Goal: Information Seeking & Learning: Learn about a topic

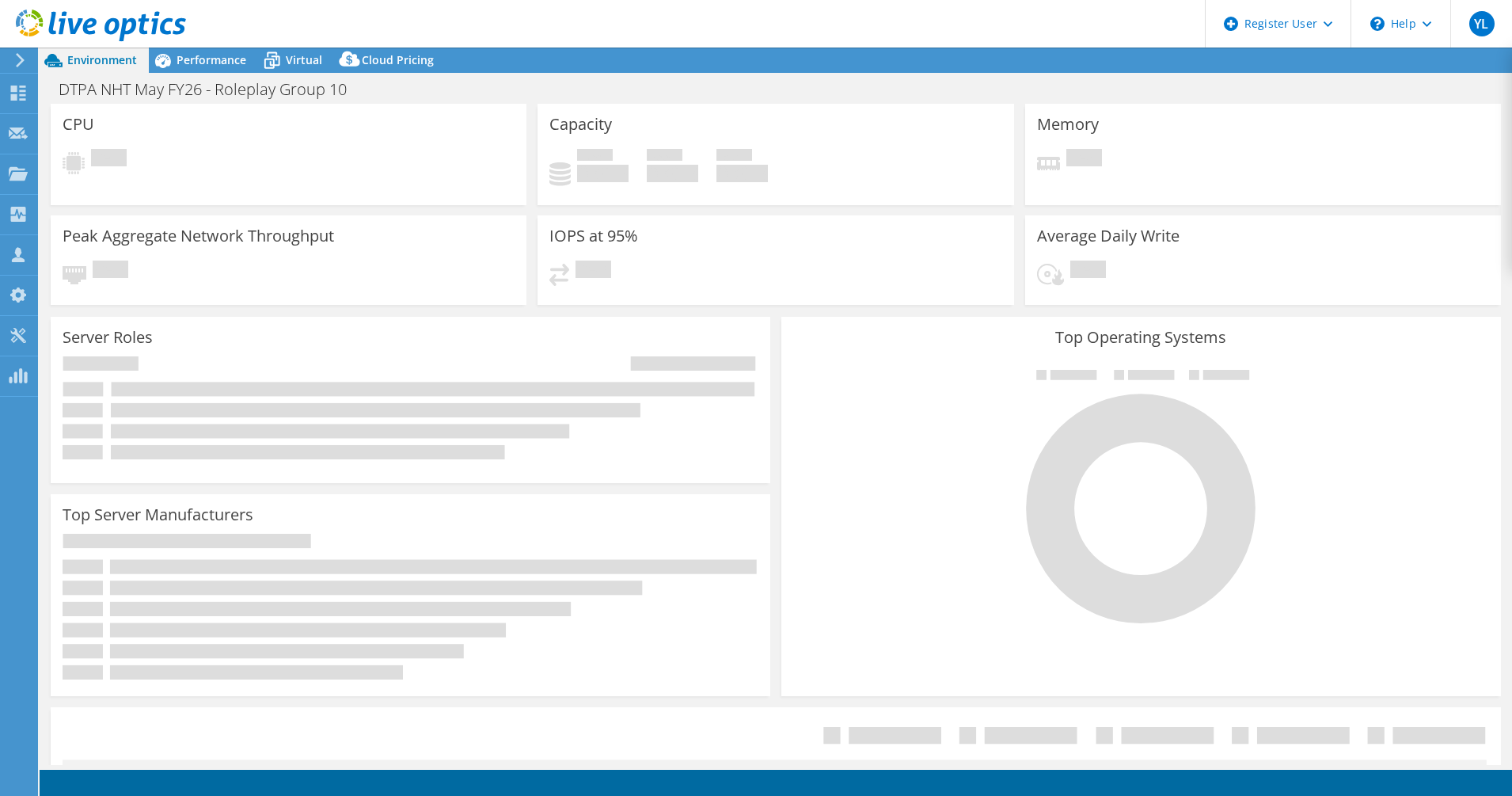
select select "USD"
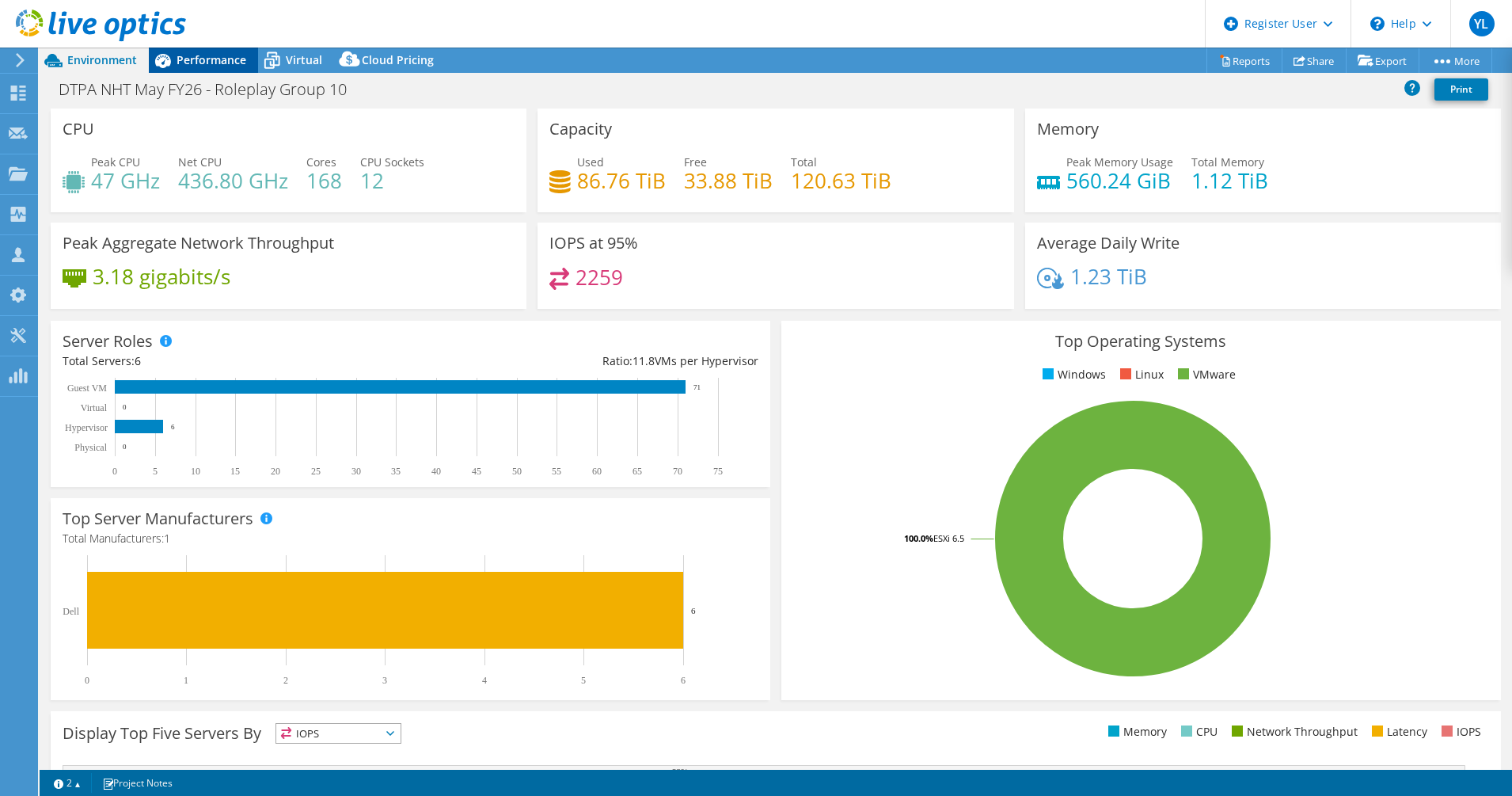
click at [193, 63] on span "Performance" at bounding box center [211, 59] width 70 height 15
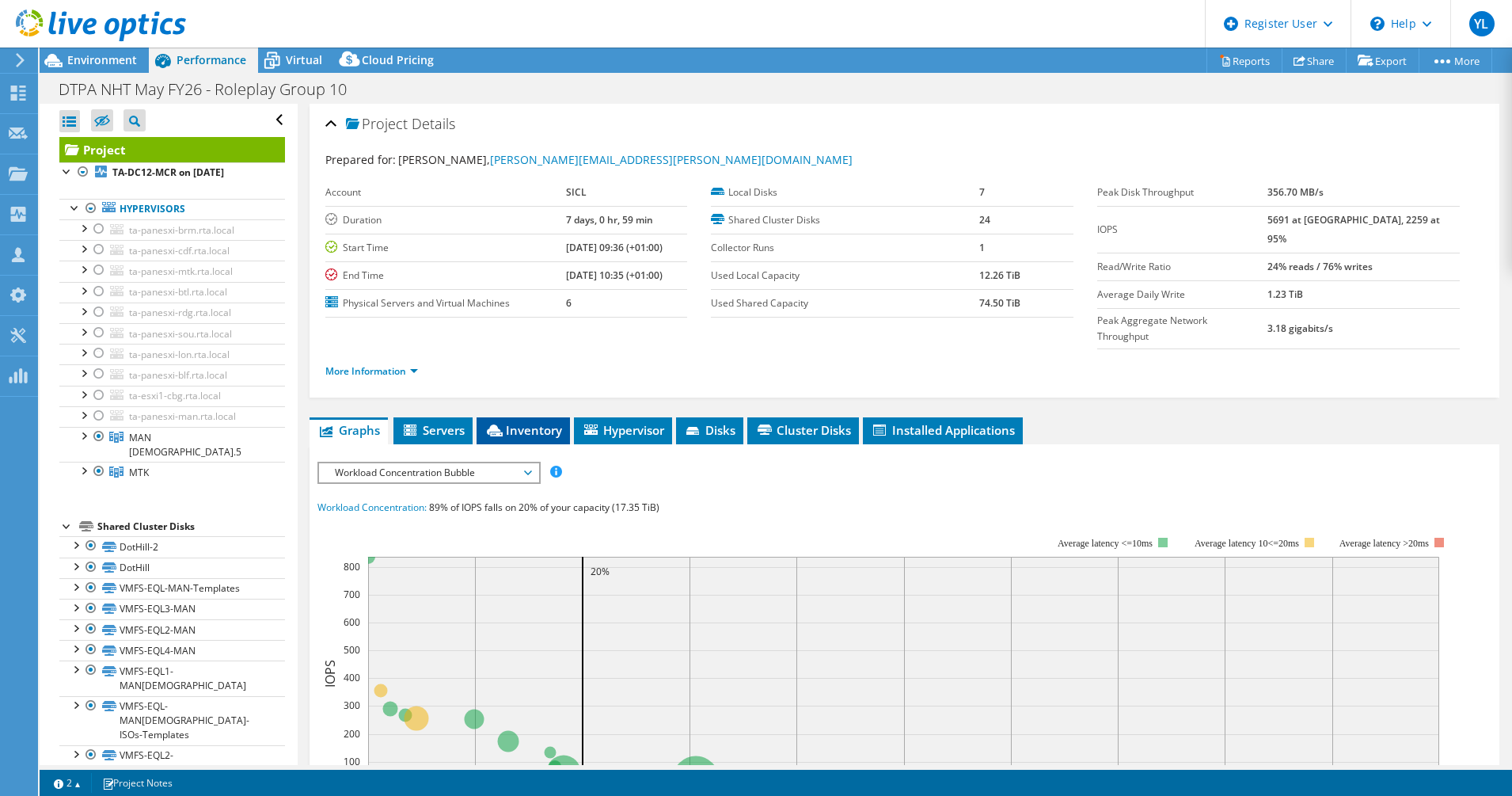
click at [533, 422] on span "Inventory" at bounding box center [523, 430] width 78 height 16
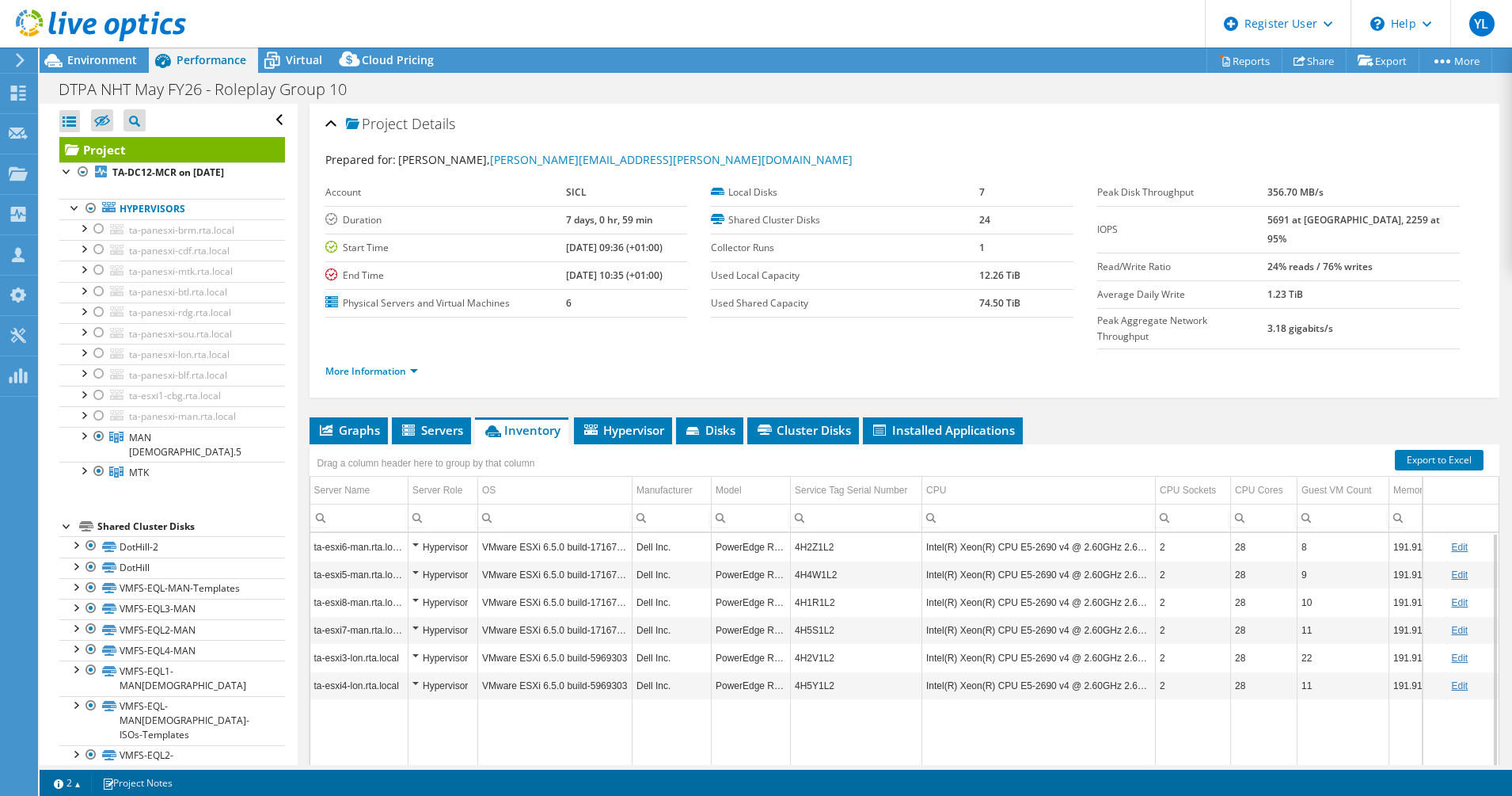
drag, startPoint x: 840, startPoint y: 742, endPoint x: 850, endPoint y: 738, distance: 10.8
click at [854, 741] on body "YL Dell User Youssef Lassfar Youssef.Lassfar@dell.com Dell My Profile Log Out \…" at bounding box center [756, 398] width 1512 height 796
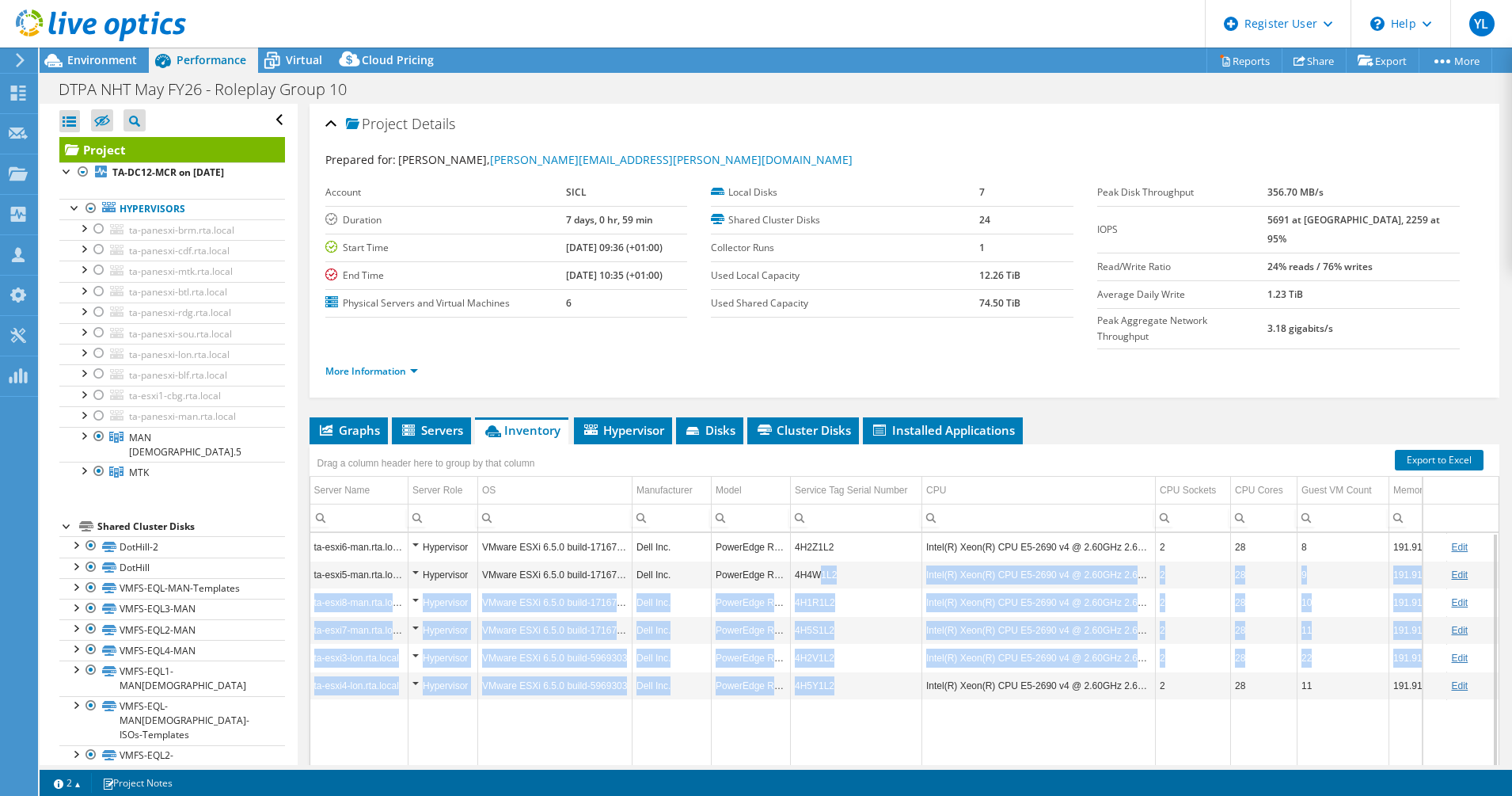
drag, startPoint x: 844, startPoint y: 654, endPoint x: 818, endPoint y: 530, distance: 126.7
click at [818, 533] on tbody "ta-esxi6-man.rta.local Hypervisor VMware ESXi 6.5.0 build-17167537 Dell Inc. Po…" at bounding box center [917, 656] width 1213 height 246
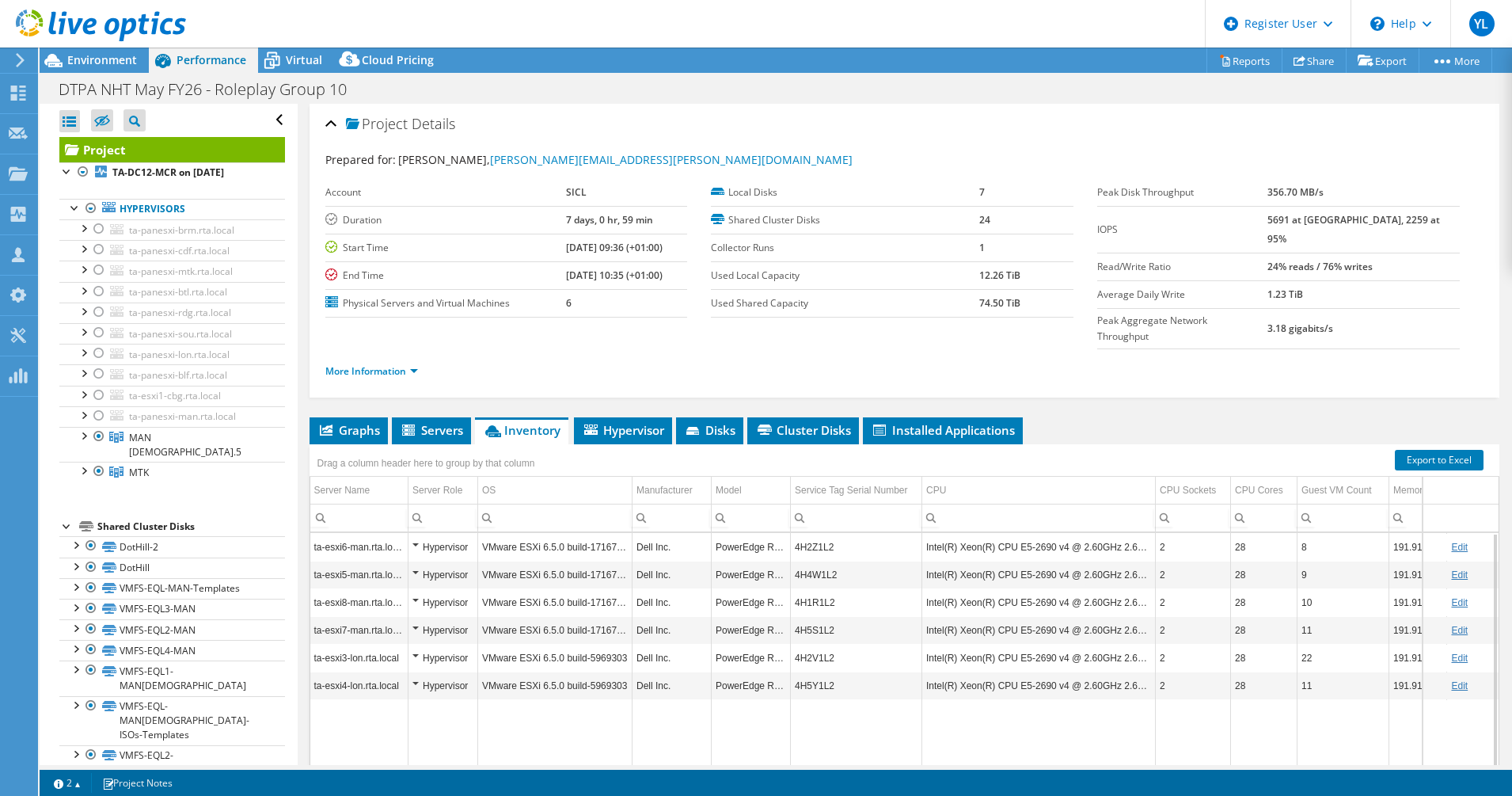
drag, startPoint x: 818, startPoint y: 530, endPoint x: 811, endPoint y: 514, distance: 17.5
click at [811, 533] on td "4H2Z1L2" at bounding box center [857, 546] width 131 height 28
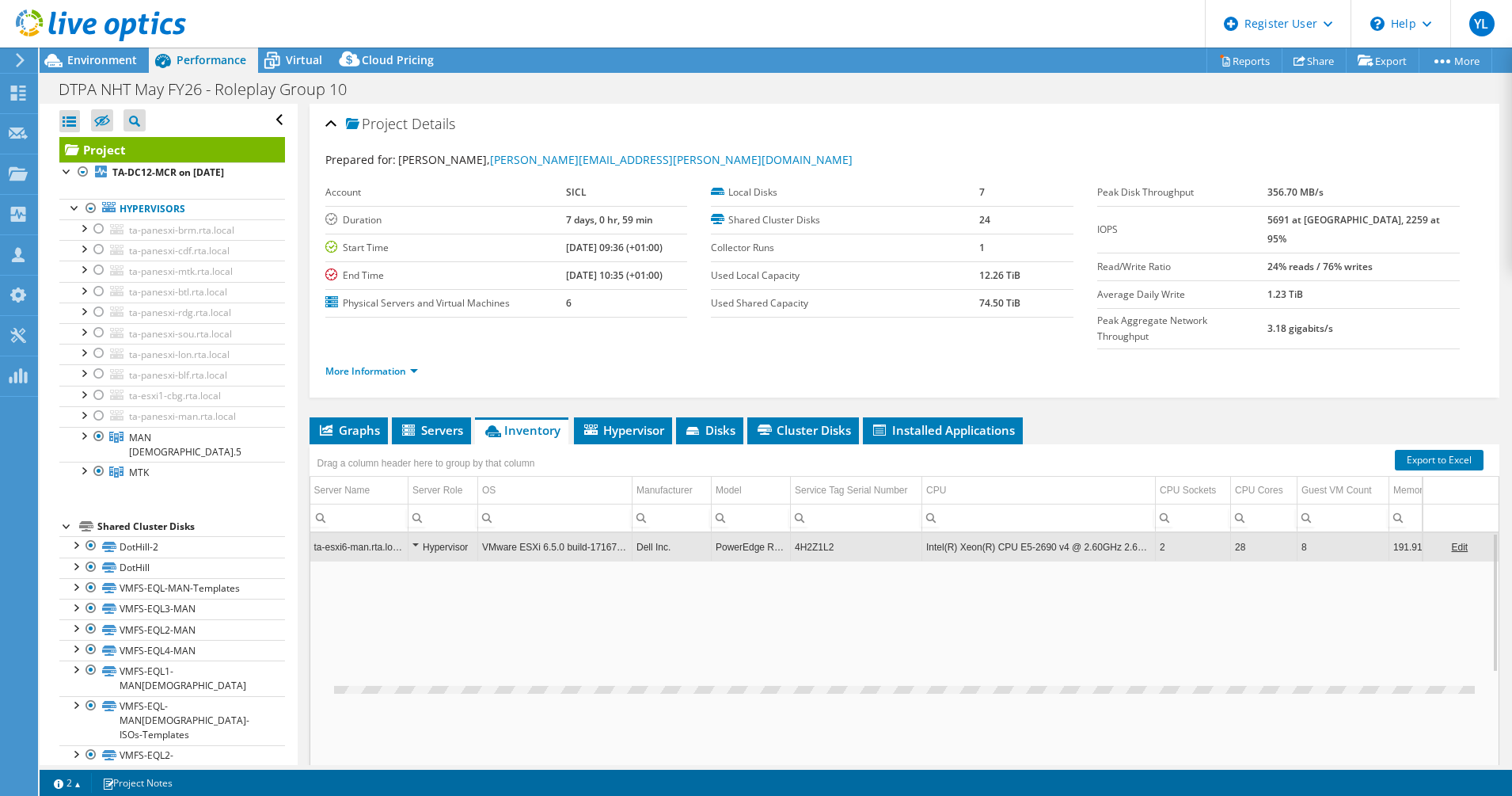
click at [811, 533] on td "4H2Z1L2" at bounding box center [857, 546] width 131 height 28
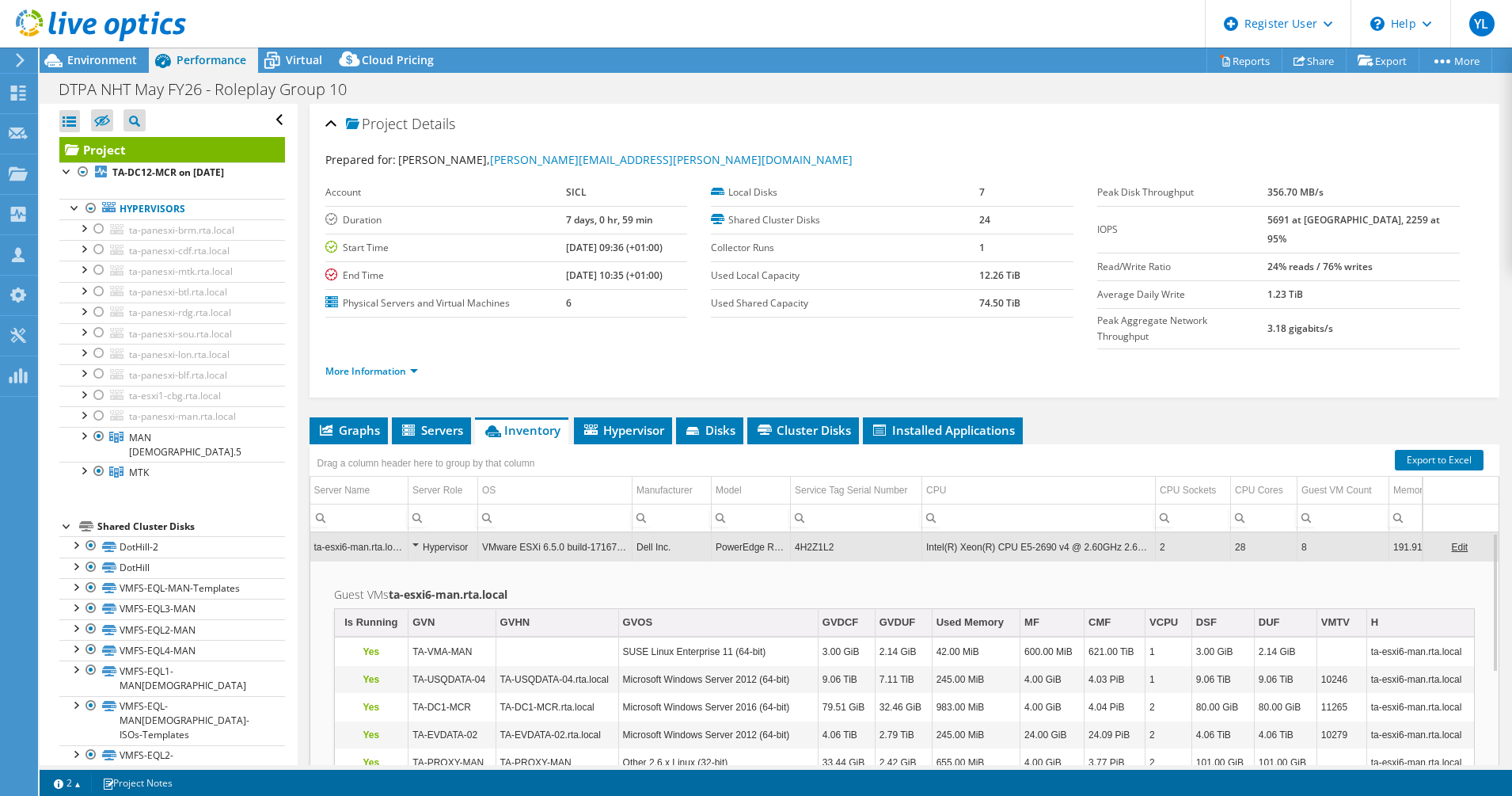
click at [811, 533] on td "4H2Z1L2" at bounding box center [857, 546] width 131 height 28
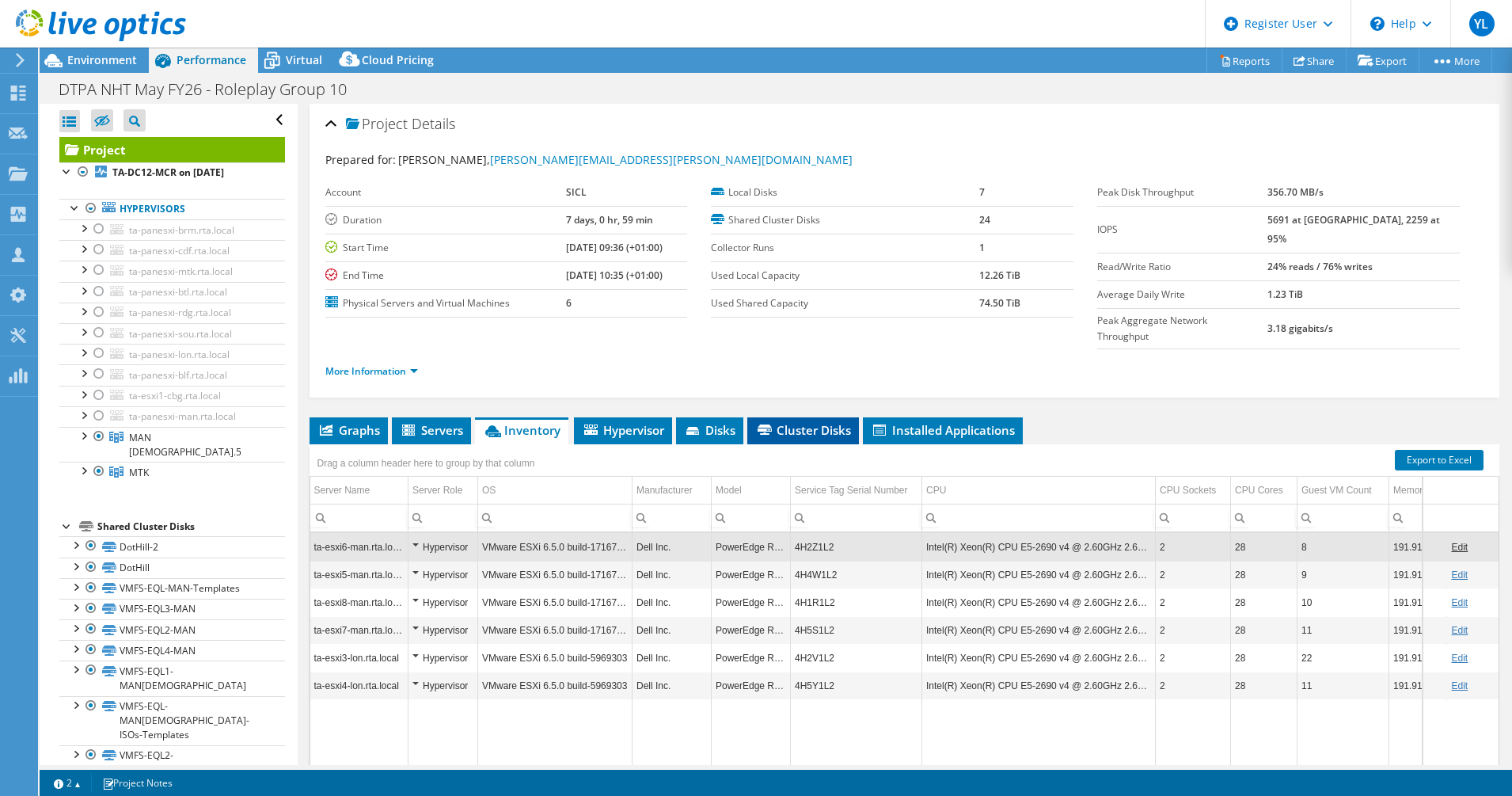
click at [785, 422] on span "Cluster Disks" at bounding box center [803, 430] width 96 height 16
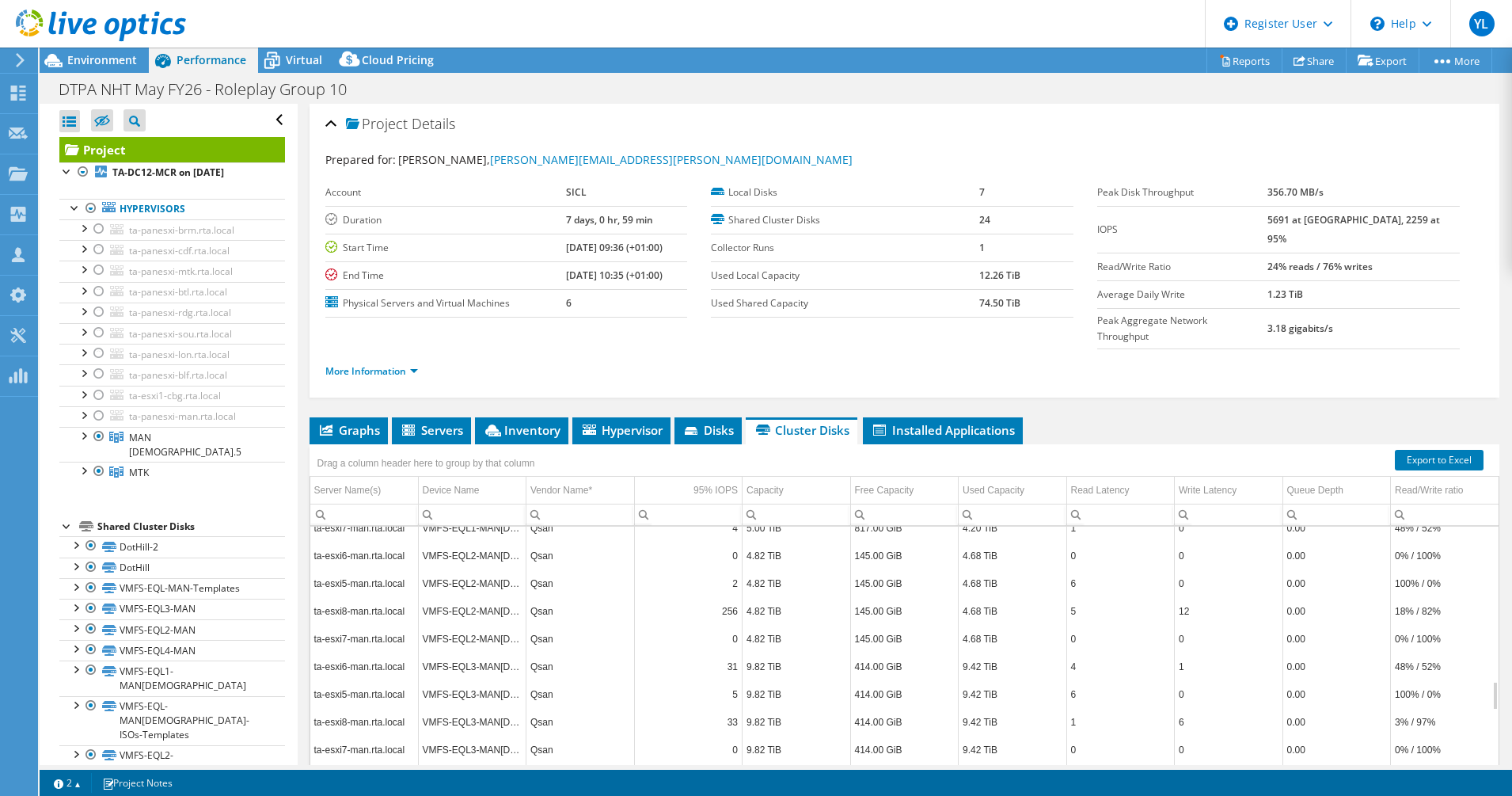
scroll to position [1078, 0]
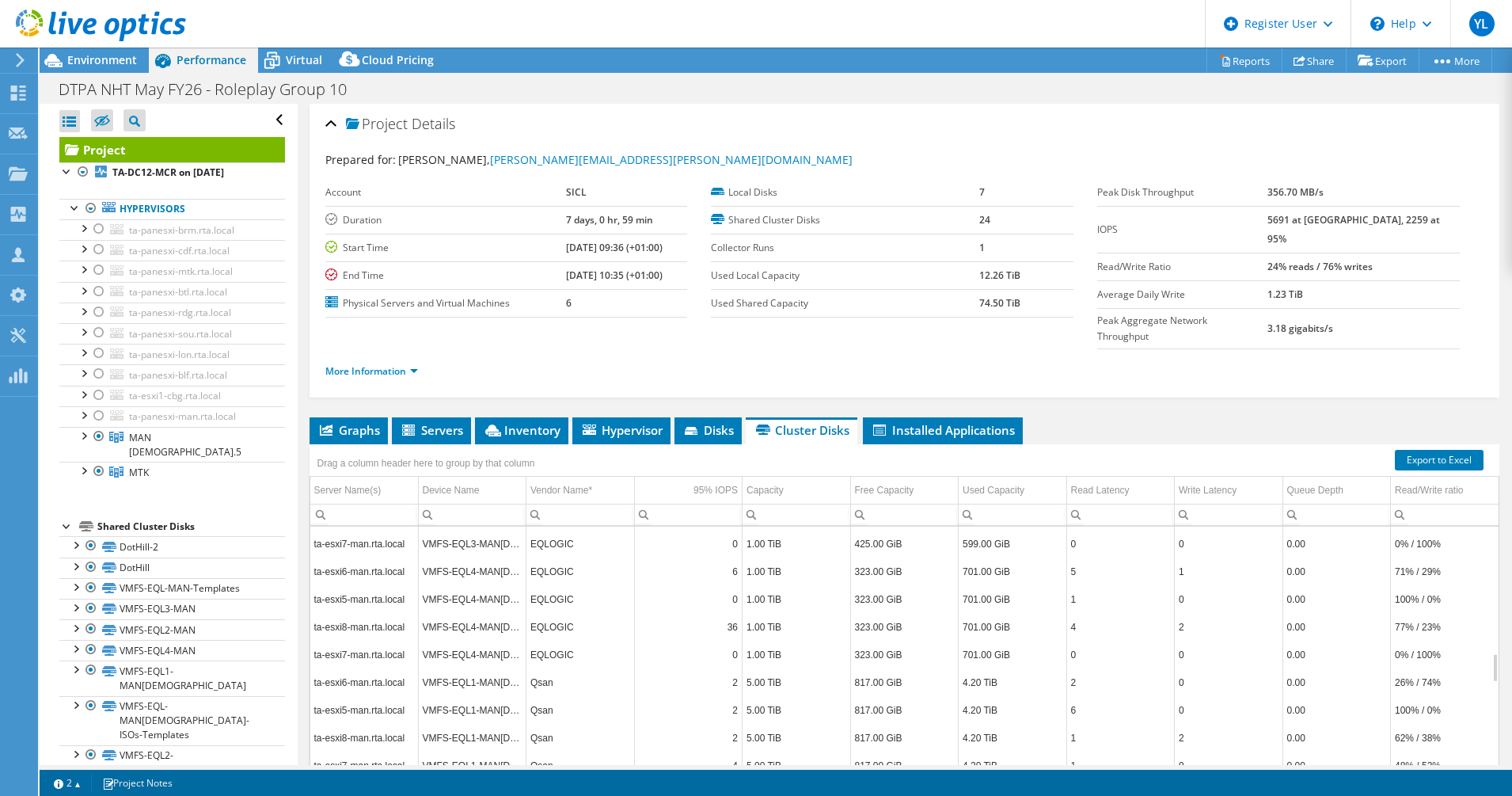
click at [549, 530] on td "EQLOGIC" at bounding box center [581, 543] width 109 height 28
copy td "EQLOGIC"
click at [533, 668] on td "Qsan" at bounding box center [581, 682] width 109 height 28
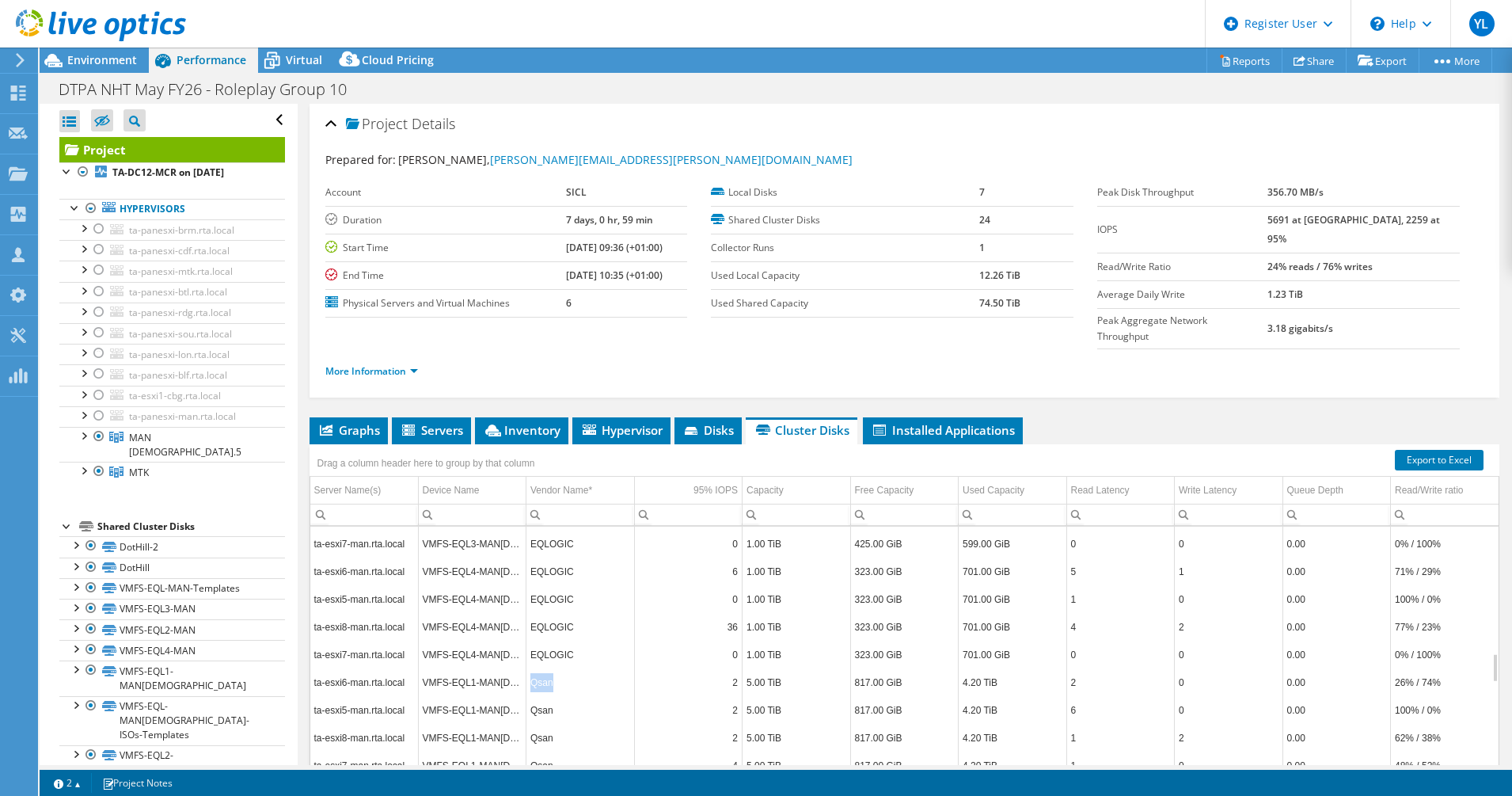
copy td "Qsan"
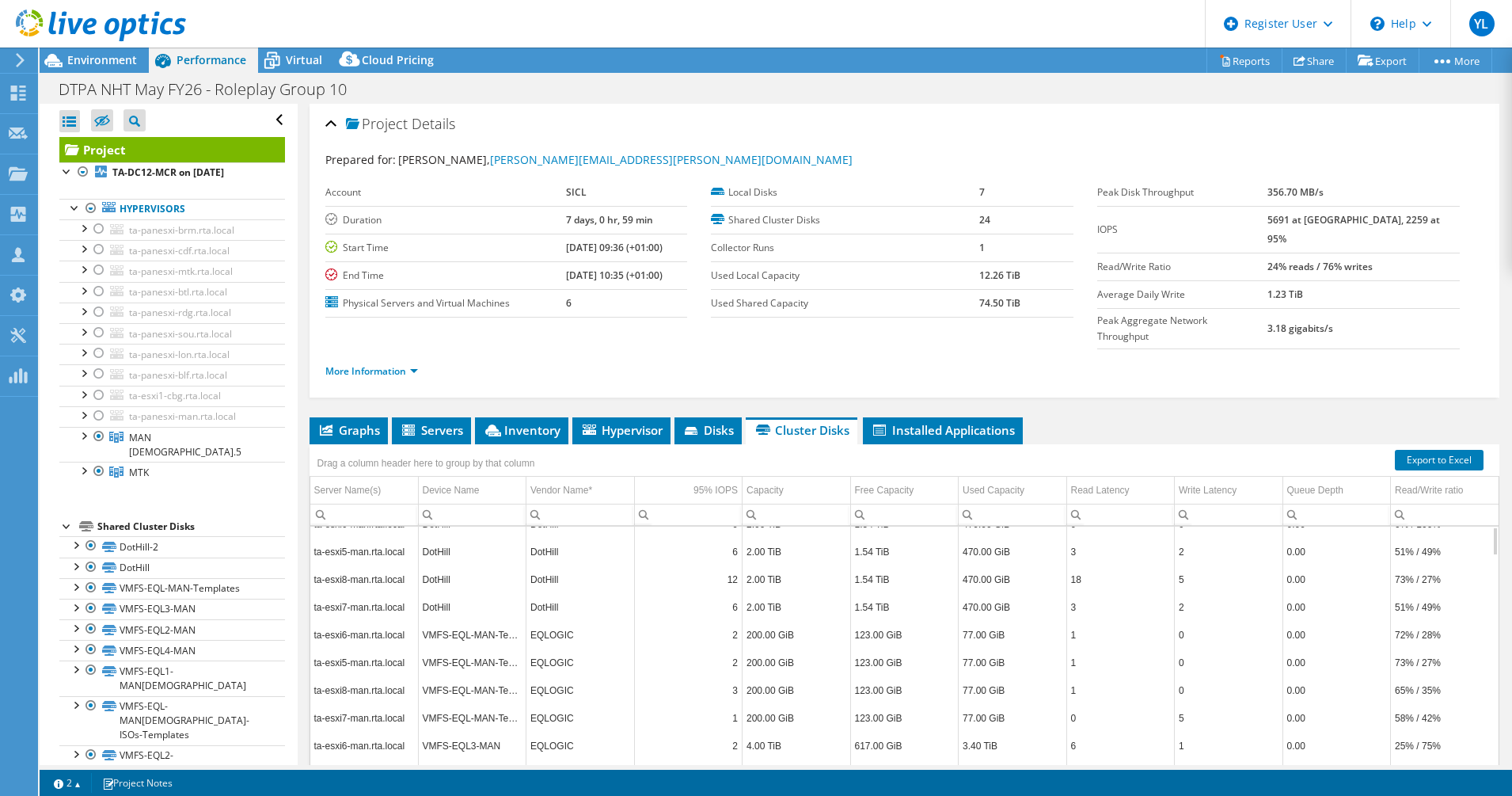
scroll to position [0, 0]
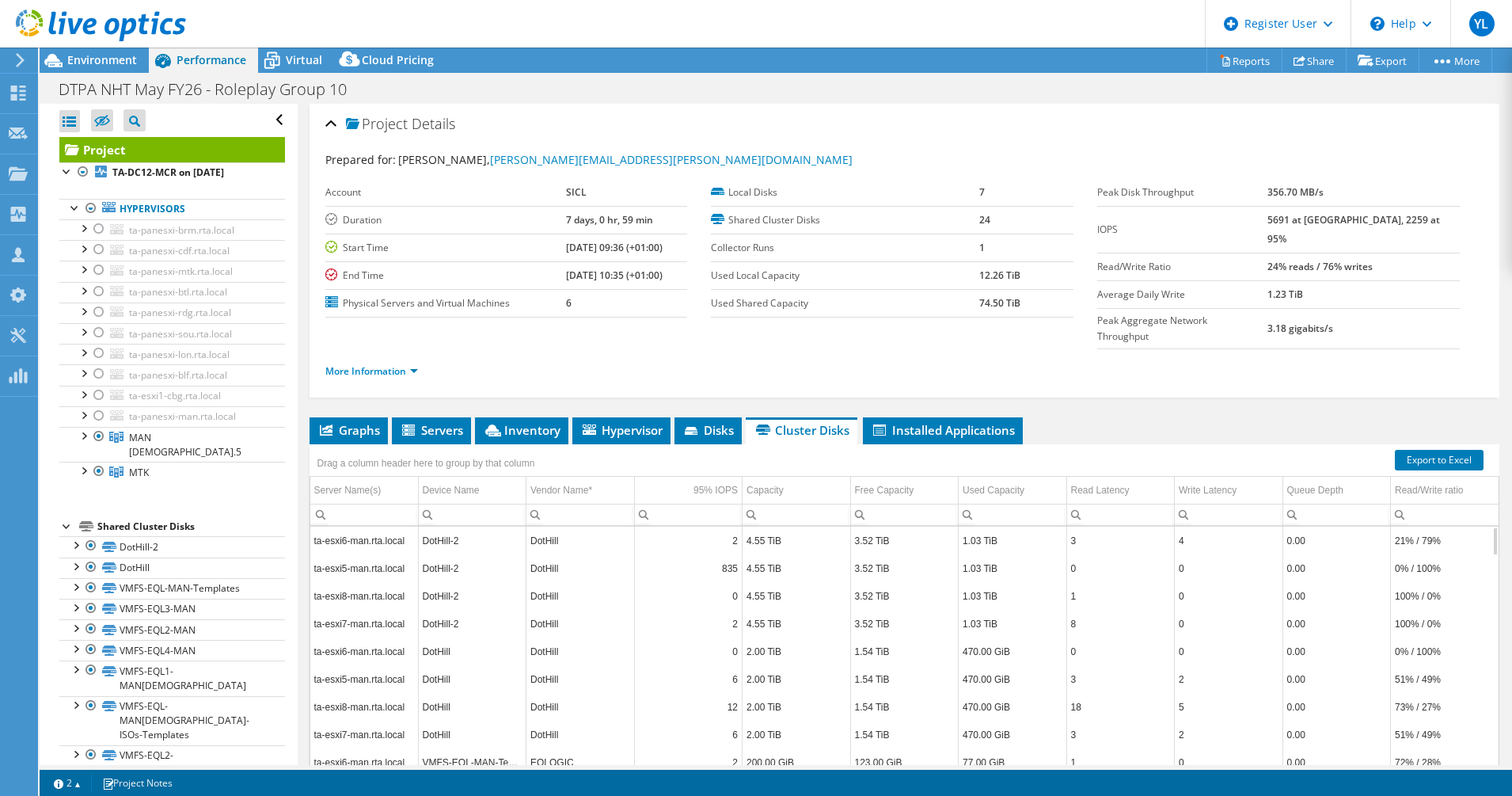
click at [550, 638] on td "DotHill" at bounding box center [581, 651] width 109 height 28
copy td "DotHill"
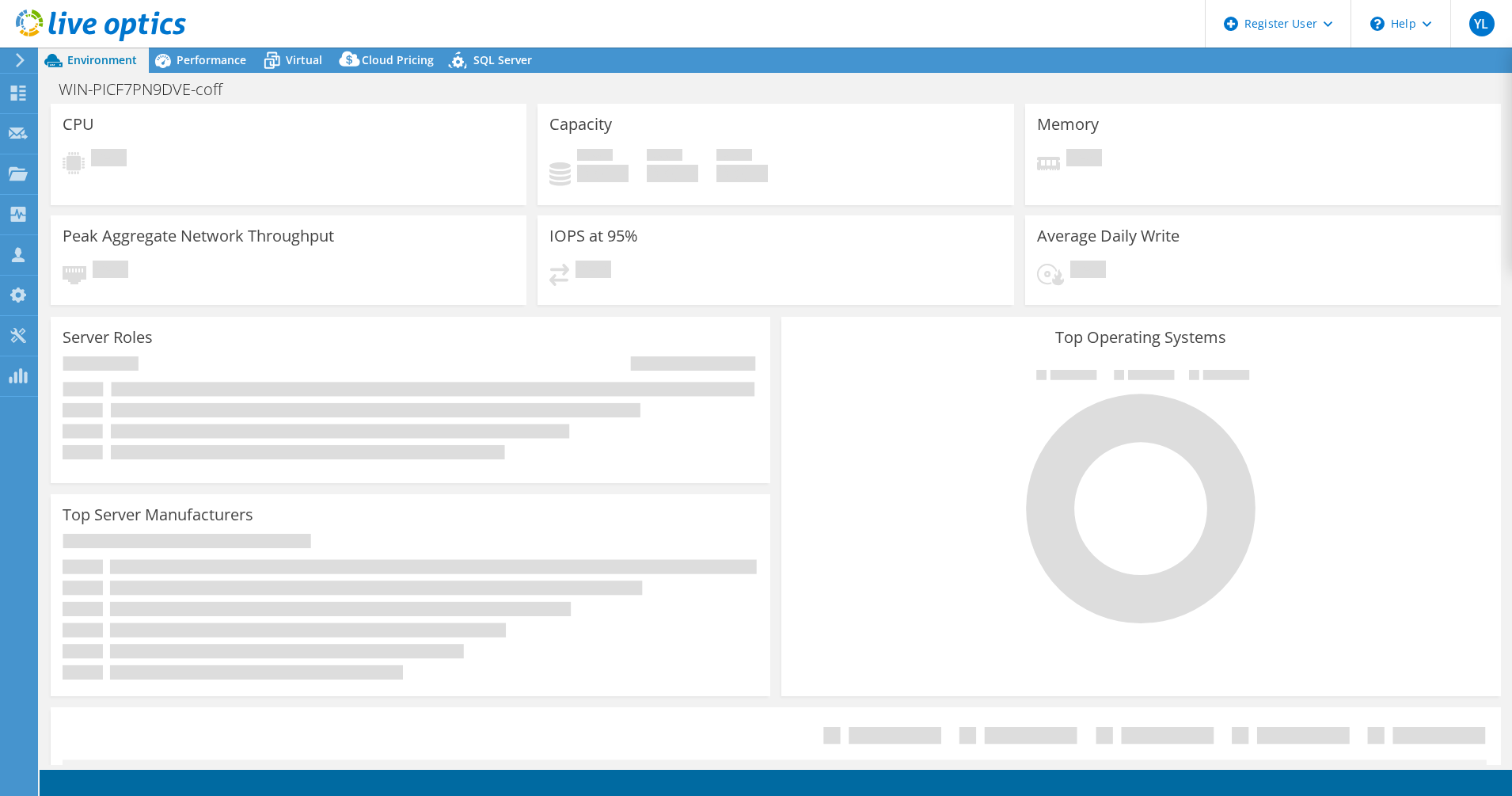
select select "USEast"
select select "USD"
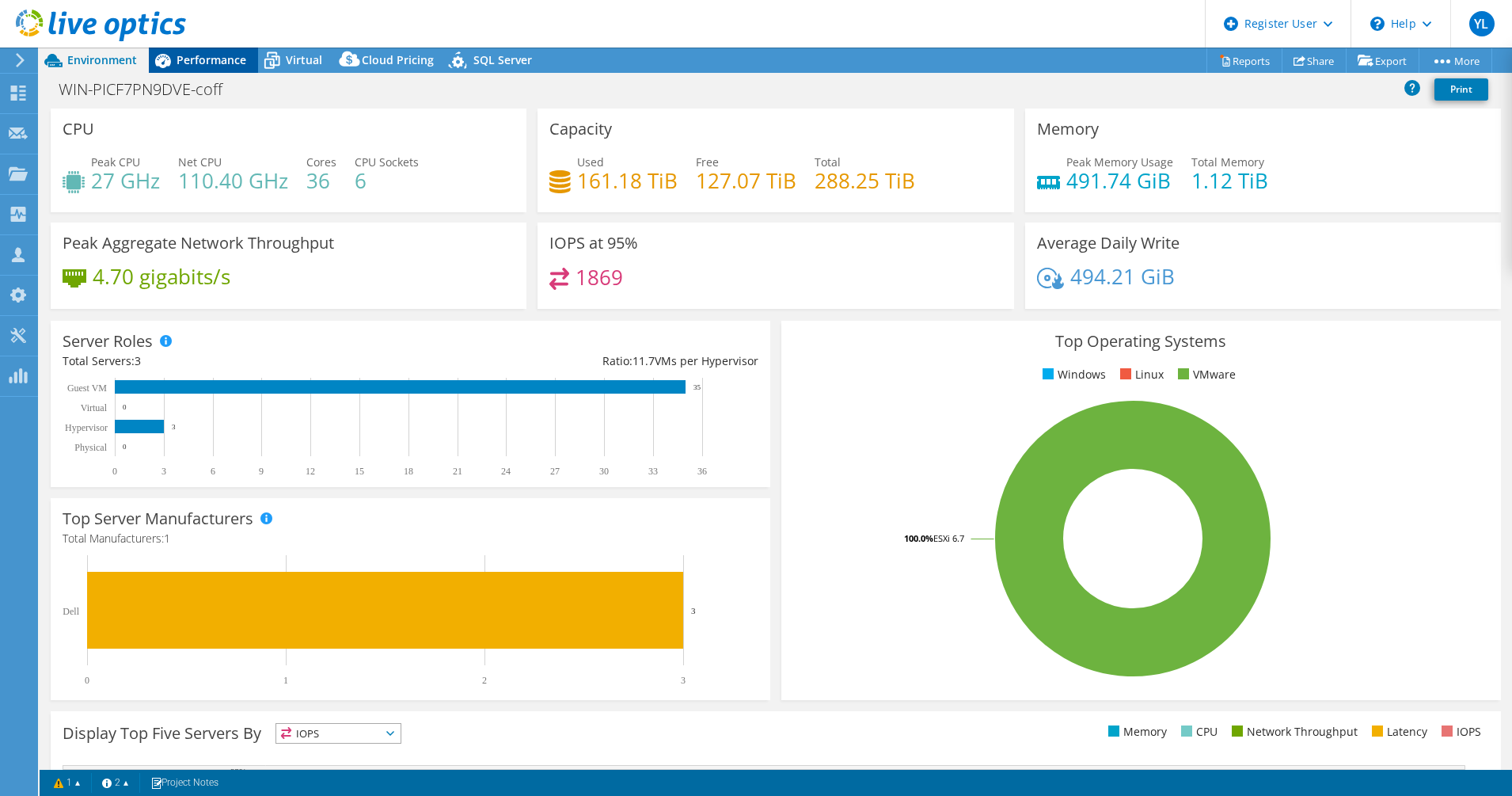
click at [187, 68] on div "Performance" at bounding box center [203, 60] width 110 height 26
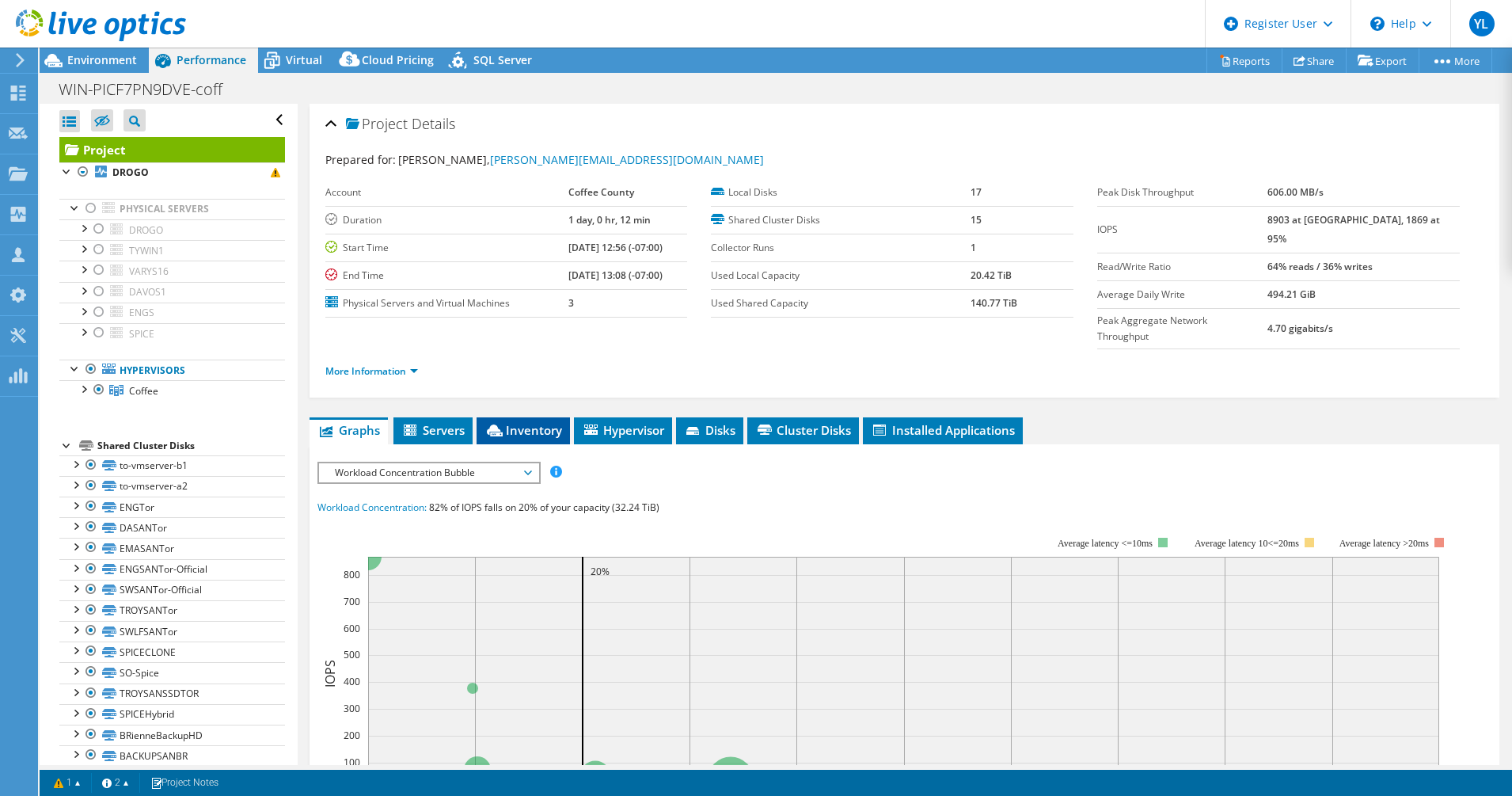
click at [550, 418] on li "Inventory" at bounding box center [523, 431] width 94 height 27
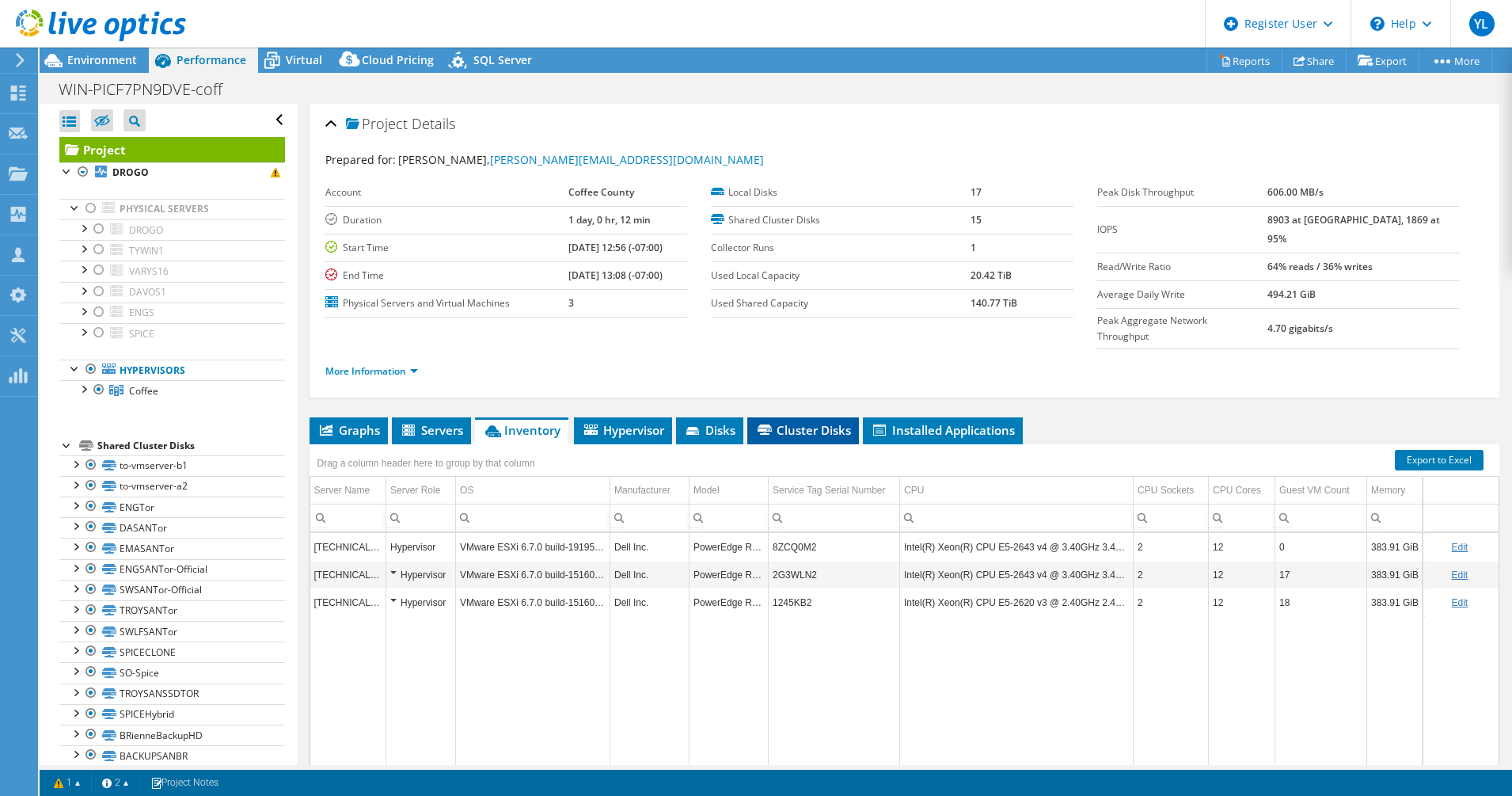
click at [812, 418] on li "Cluster Disks" at bounding box center [803, 431] width 112 height 27
